Goal: Task Accomplishment & Management: Manage account settings

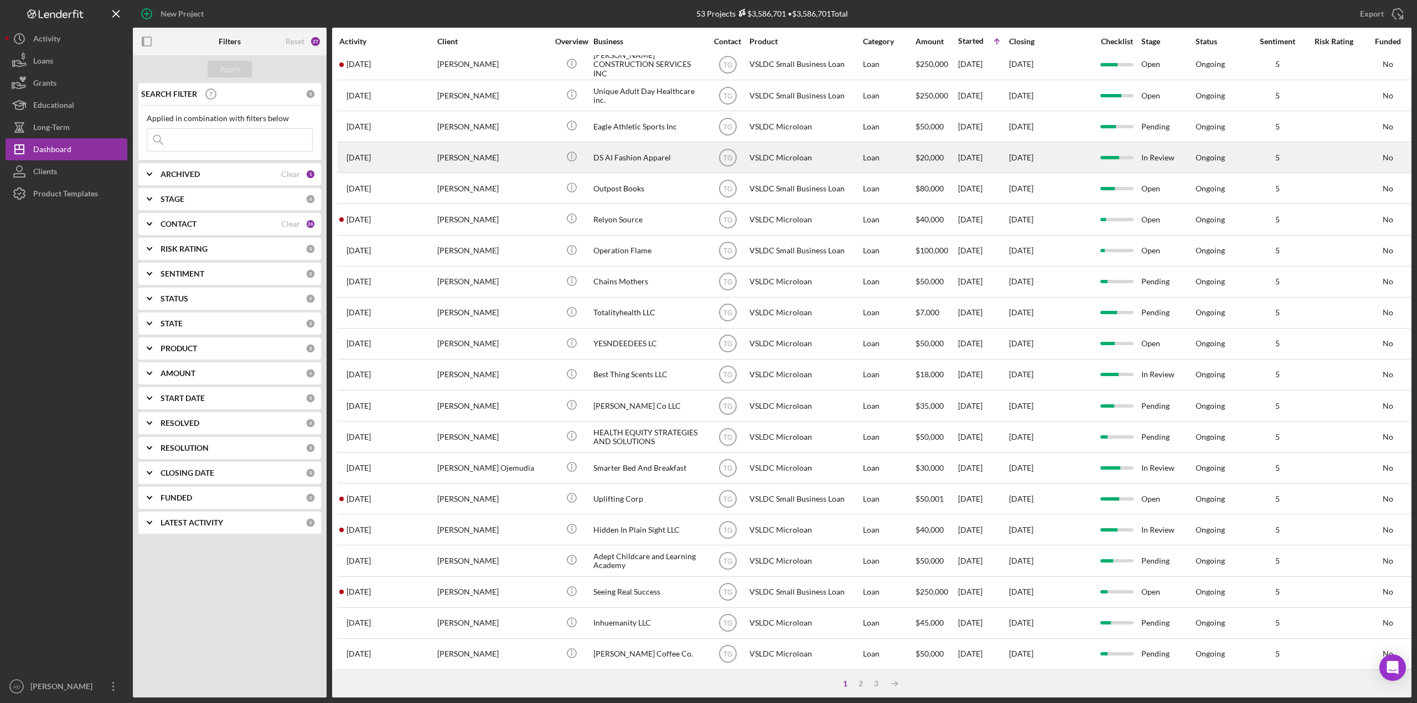
scroll to position [175, 0]
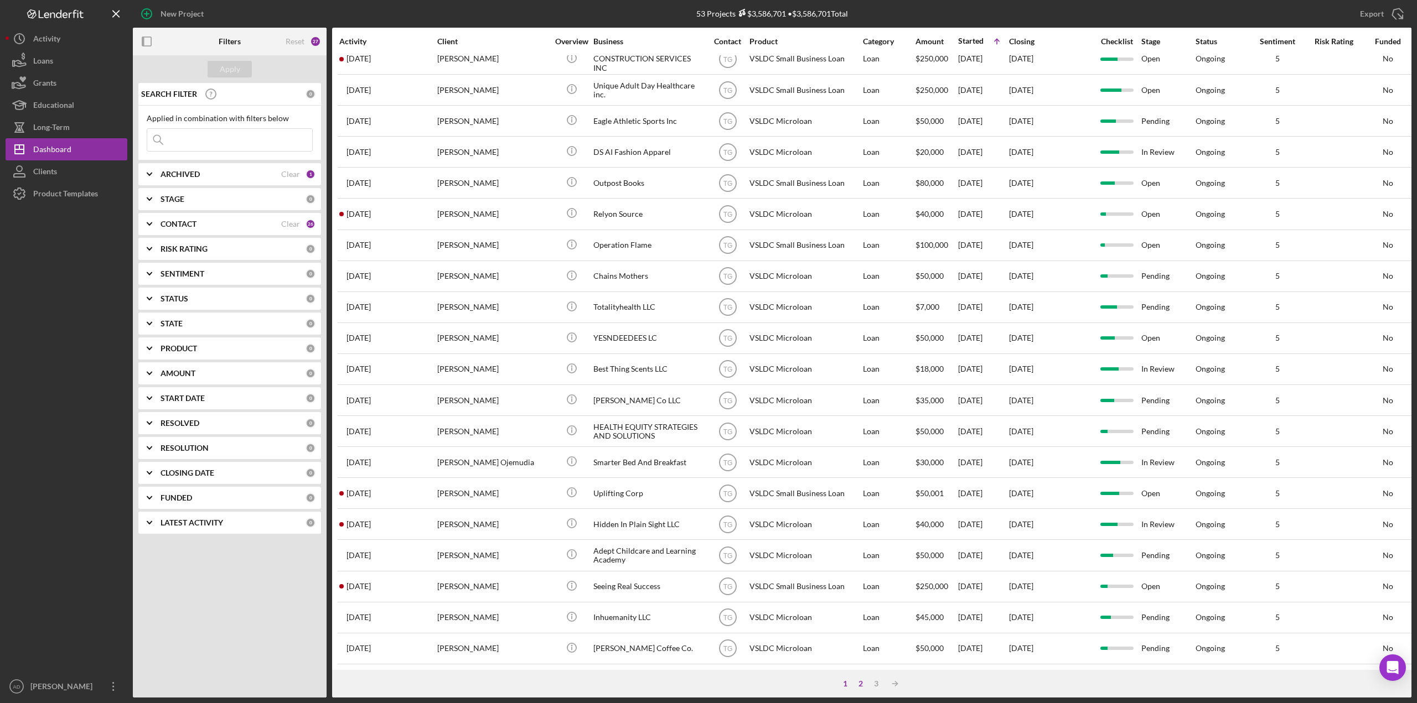
click at [858, 686] on div "2" at bounding box center [860, 684] width 15 height 9
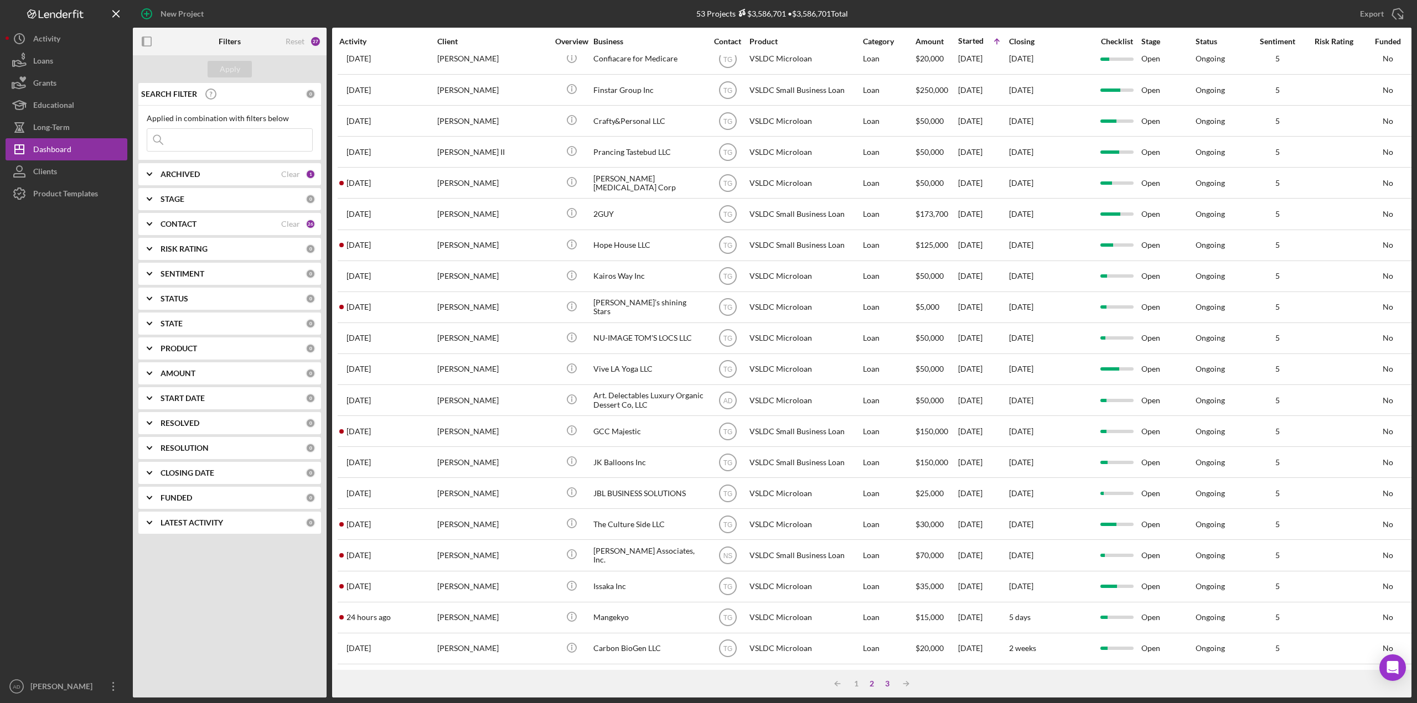
click at [887, 683] on div "3" at bounding box center [886, 684] width 15 height 9
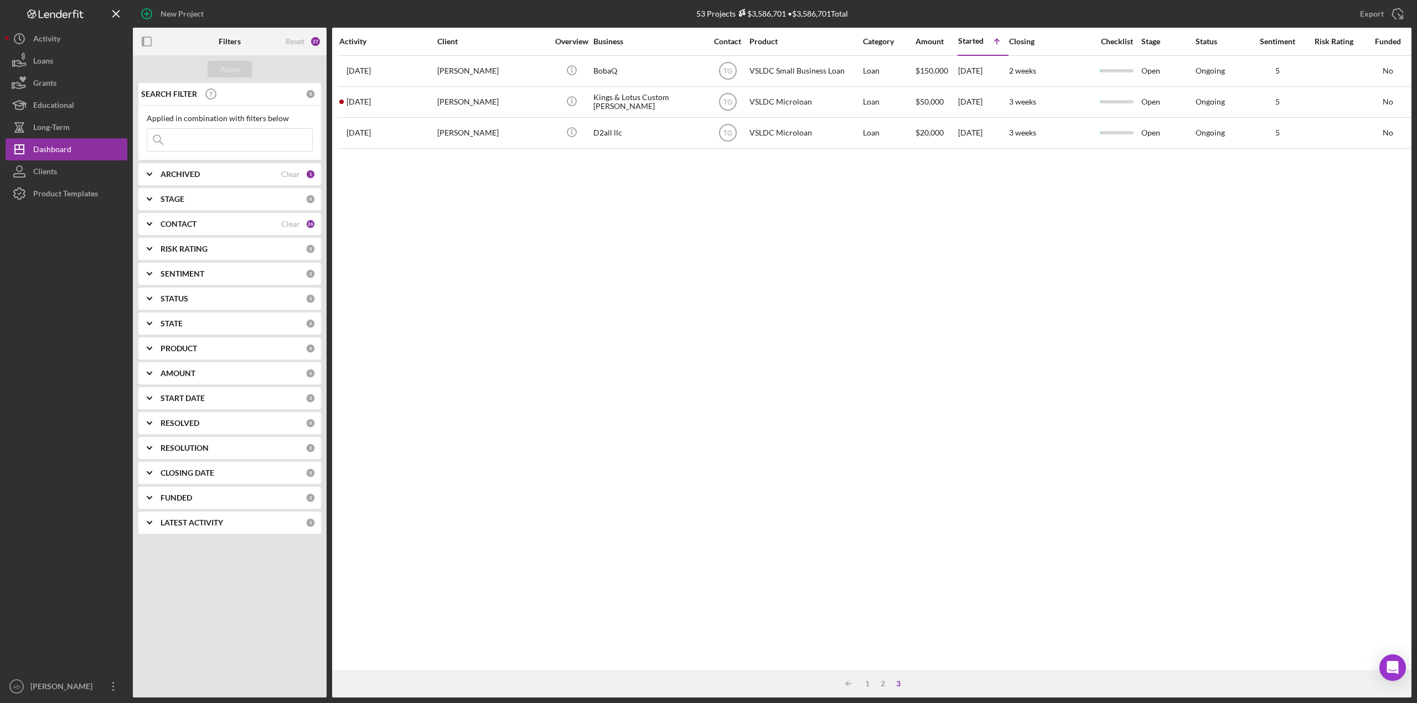
scroll to position [0, 0]
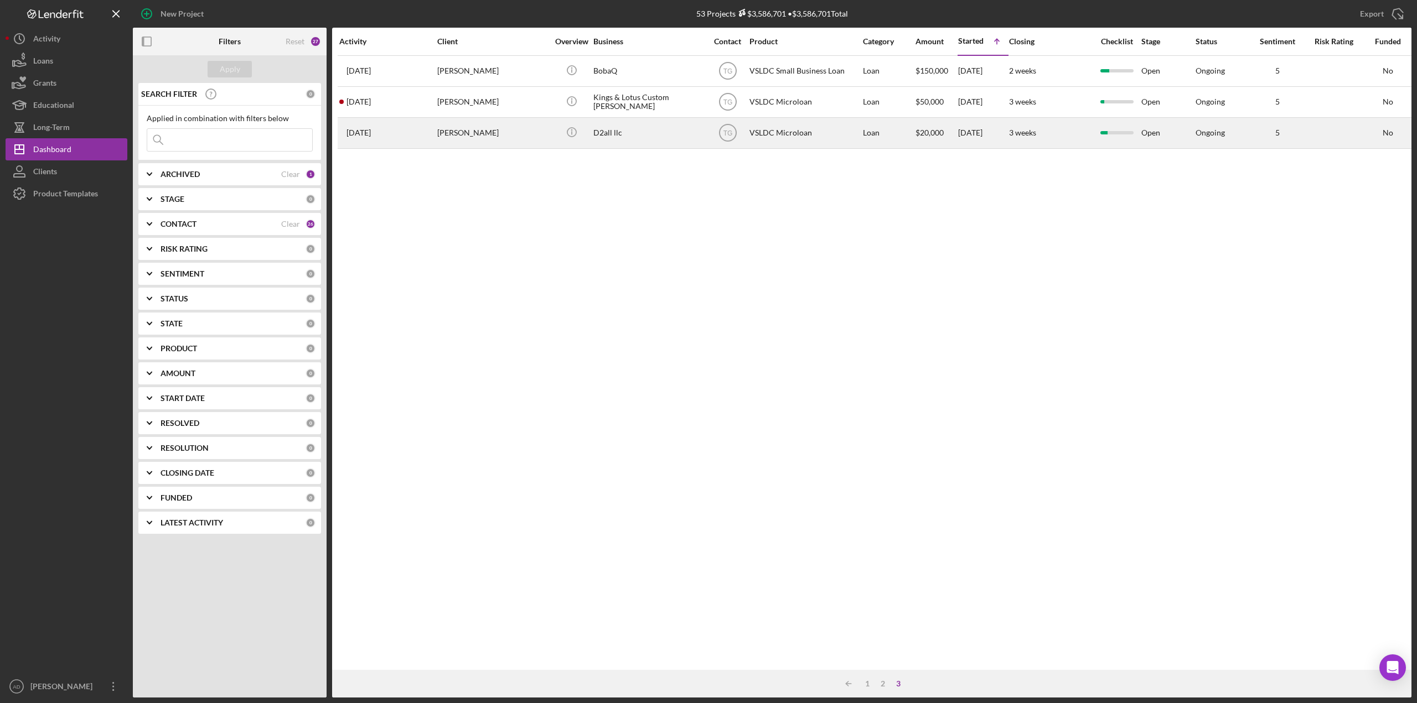
click at [671, 137] on div "D2all llc" at bounding box center [648, 132] width 111 height 29
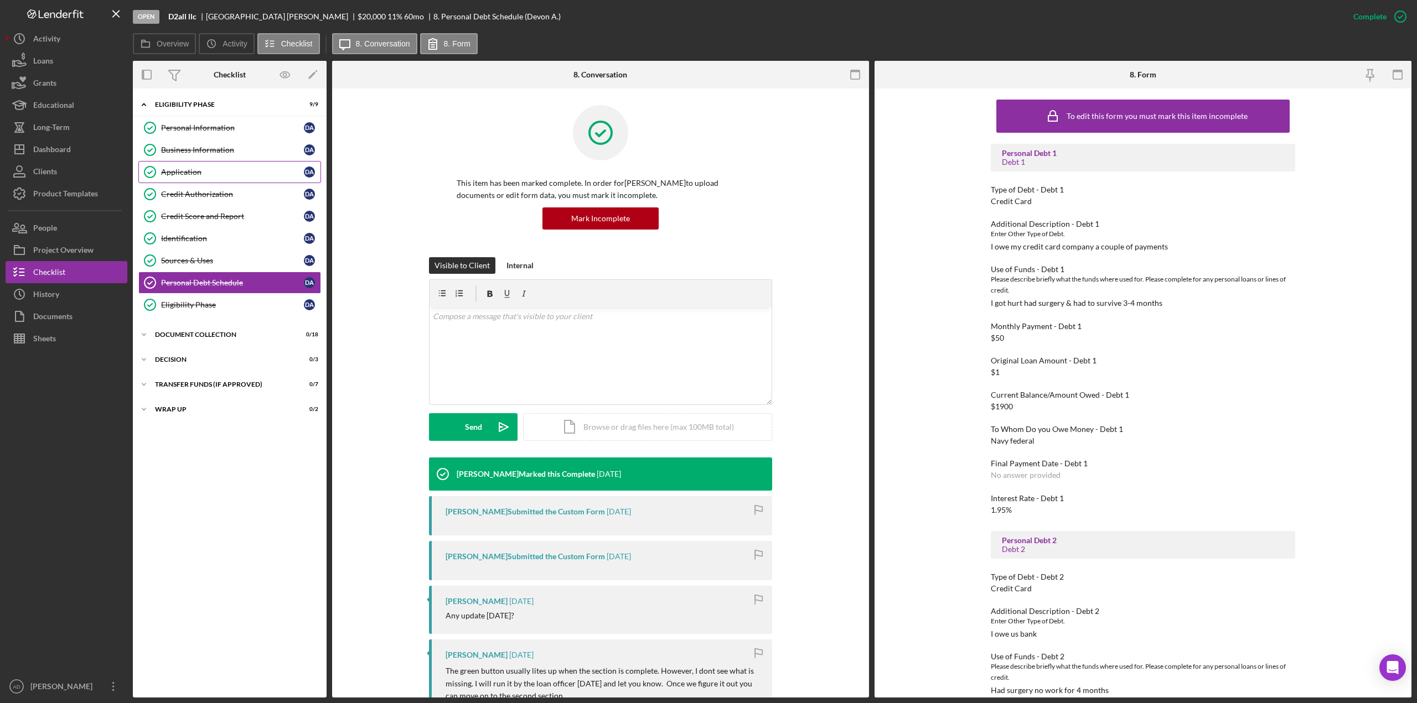
click at [183, 169] on div "Application" at bounding box center [232, 172] width 143 height 9
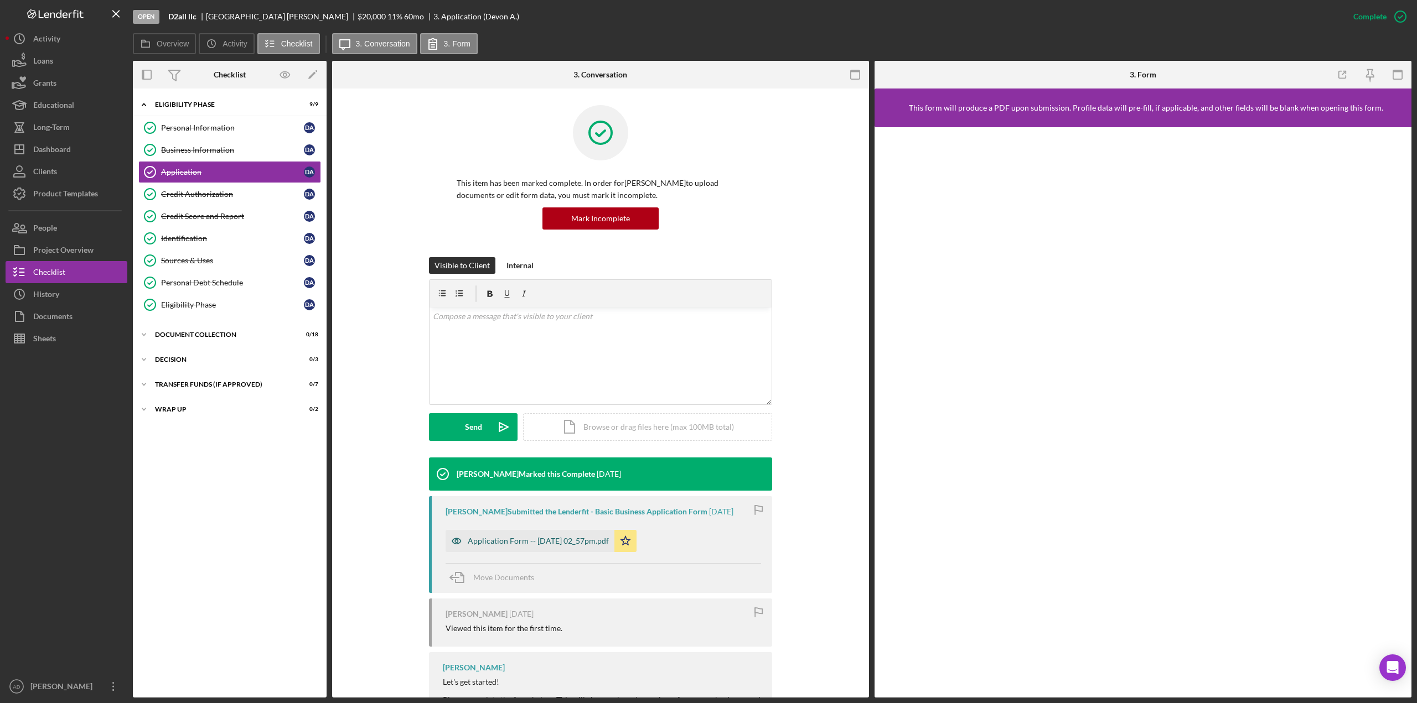
click at [493, 542] on div "Application Form -- [DATE] 02_57pm.pdf" at bounding box center [538, 541] width 141 height 9
